Goal: Task Accomplishment & Management: Manage account settings

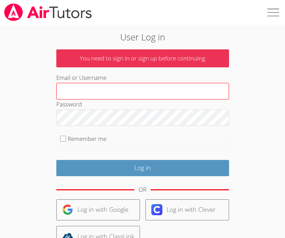
type input "[EMAIL_ADDRESS][DOMAIN_NAME]"
click at [156, 88] on input "[EMAIL_ADDRESS][DOMAIN_NAME]" at bounding box center [142, 91] width 173 height 17
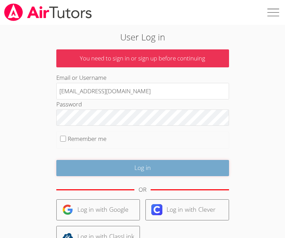
click at [141, 169] on input "Log in" at bounding box center [142, 168] width 173 height 16
click at [191, 168] on input "Log in" at bounding box center [142, 168] width 173 height 16
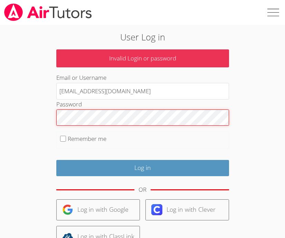
click at [56, 160] on input "Log in" at bounding box center [142, 168] width 173 height 16
